Goal: Use online tool/utility: Utilize a website feature to perform a specific function

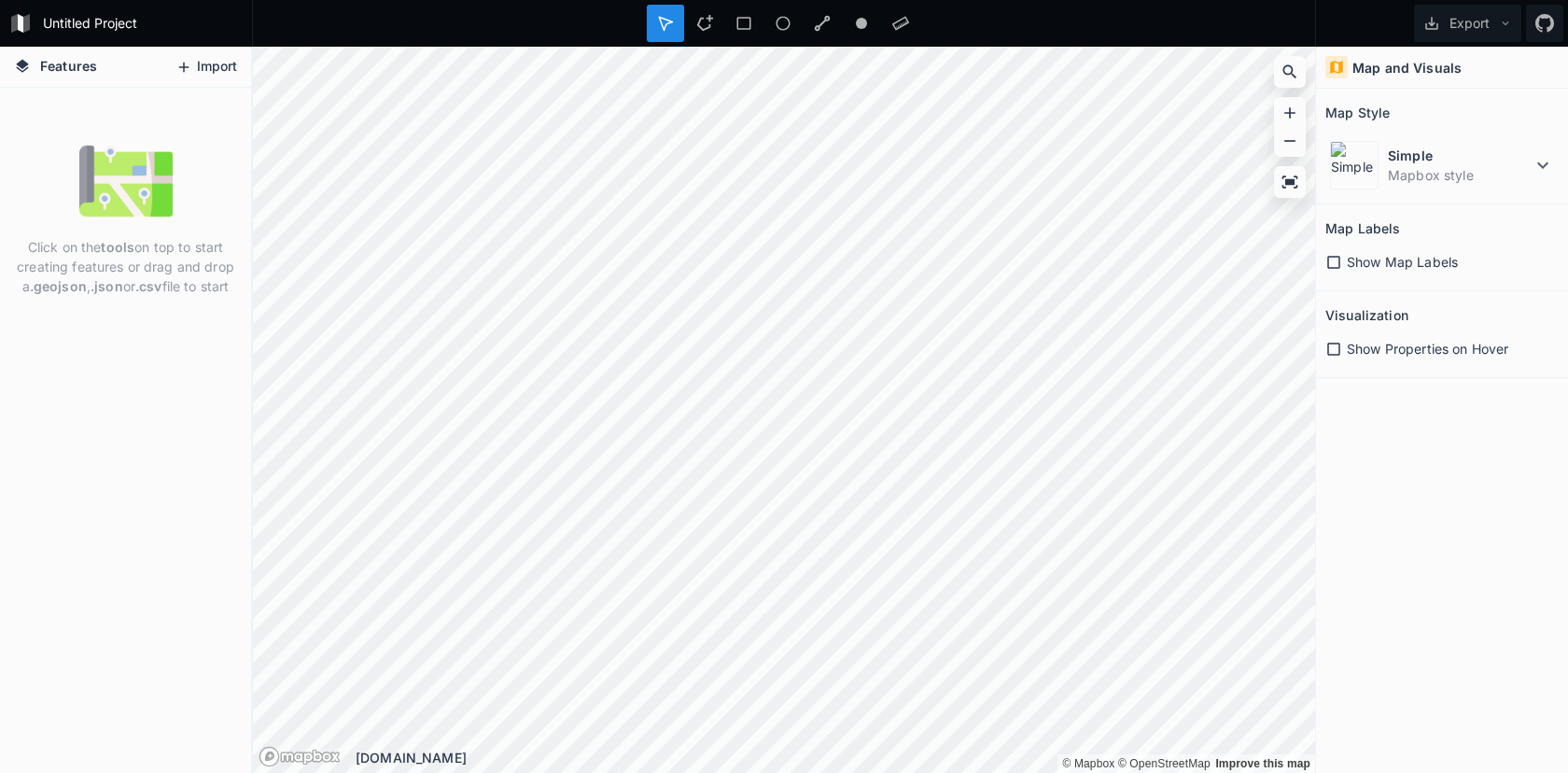
click at [190, 61] on icon at bounding box center [184, 68] width 17 height 17
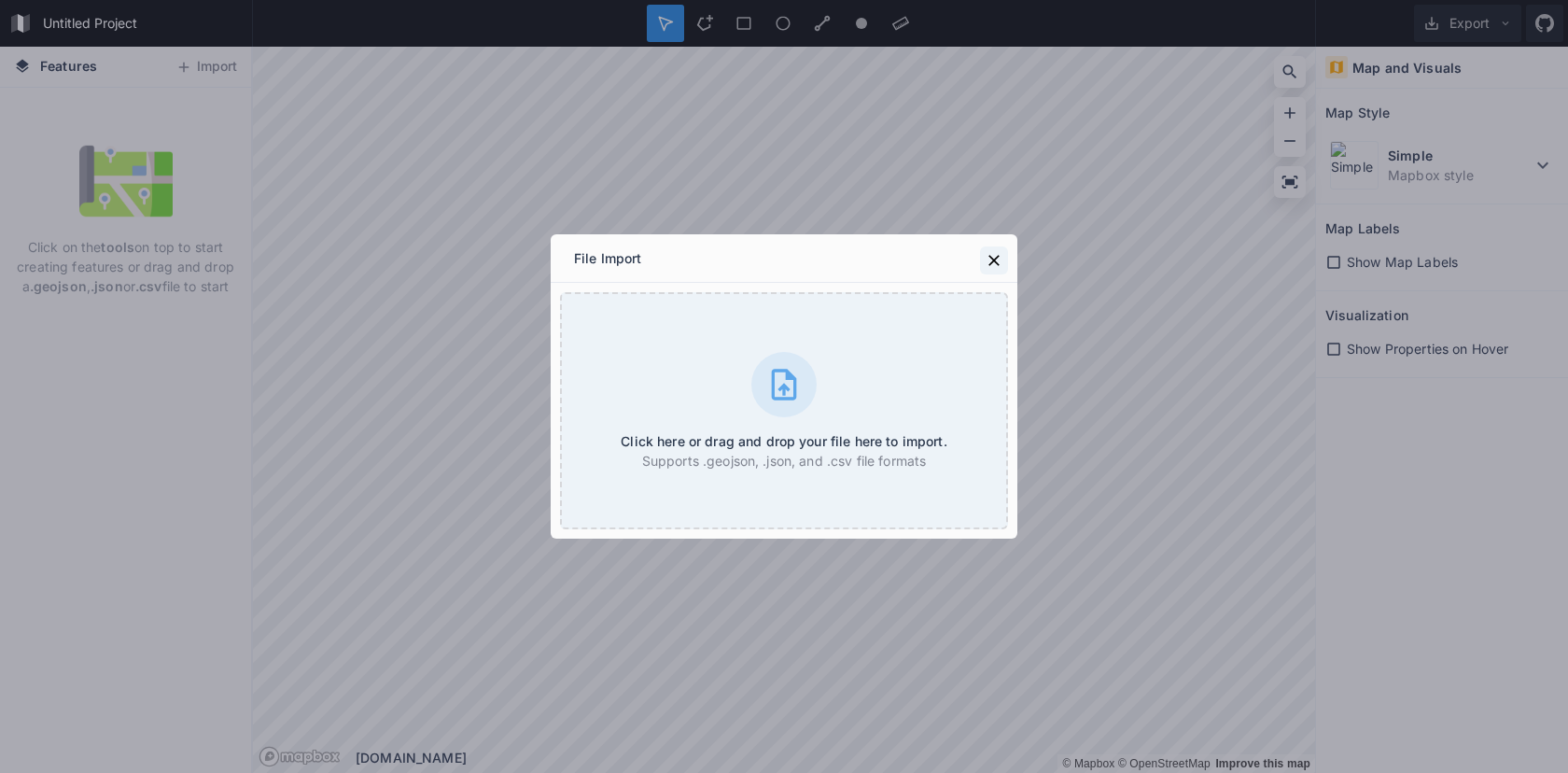
click at [996, 255] on icon at bounding box center [993, 260] width 11 height 11
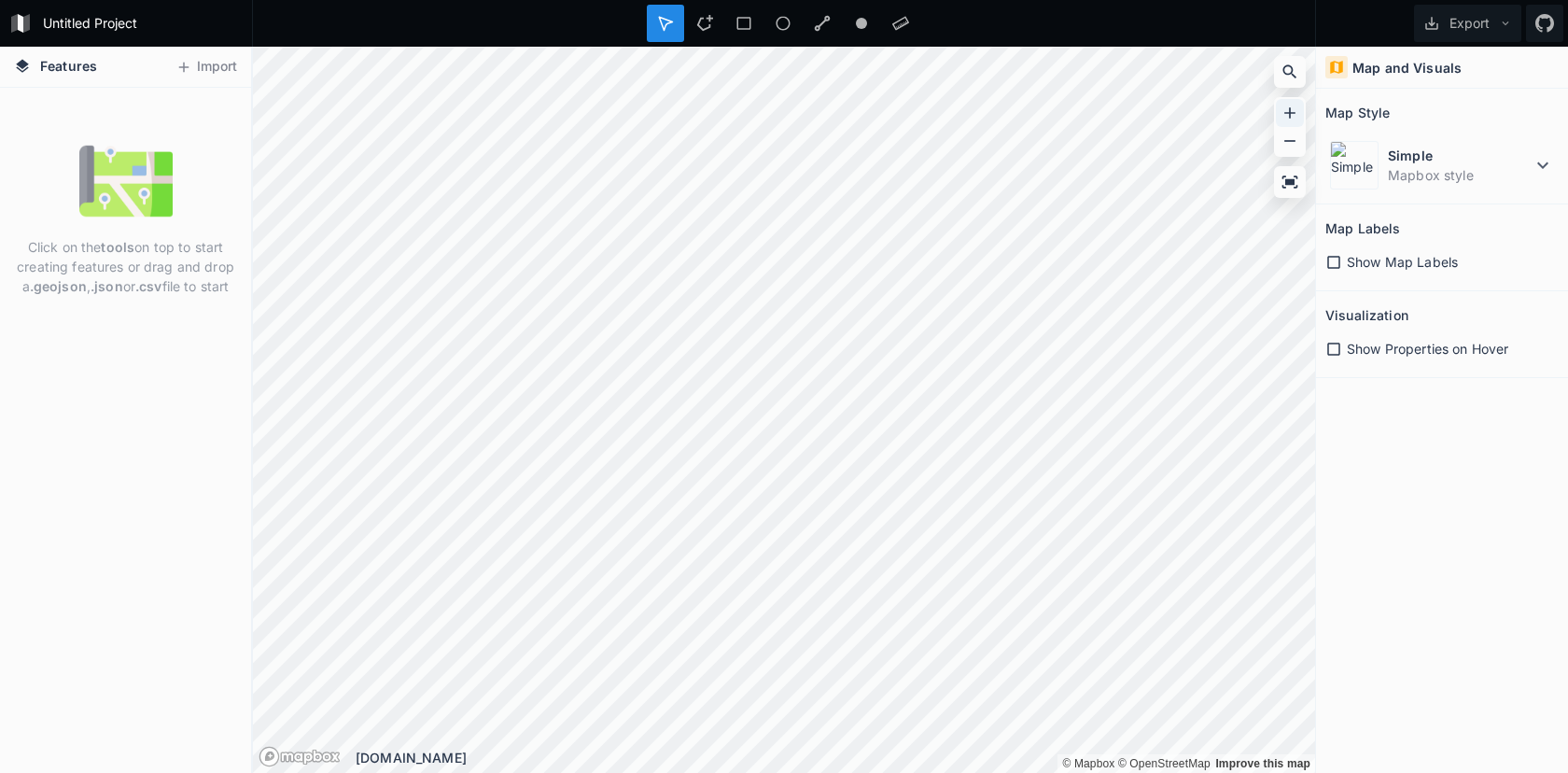
click at [1298, 114] on icon at bounding box center [1290, 113] width 19 height 19
click at [1335, 259] on icon at bounding box center [1333, 262] width 17 height 17
click at [1337, 348] on icon at bounding box center [1333, 349] width 17 height 17
click at [1550, 173] on icon at bounding box center [1543, 165] width 23 height 23
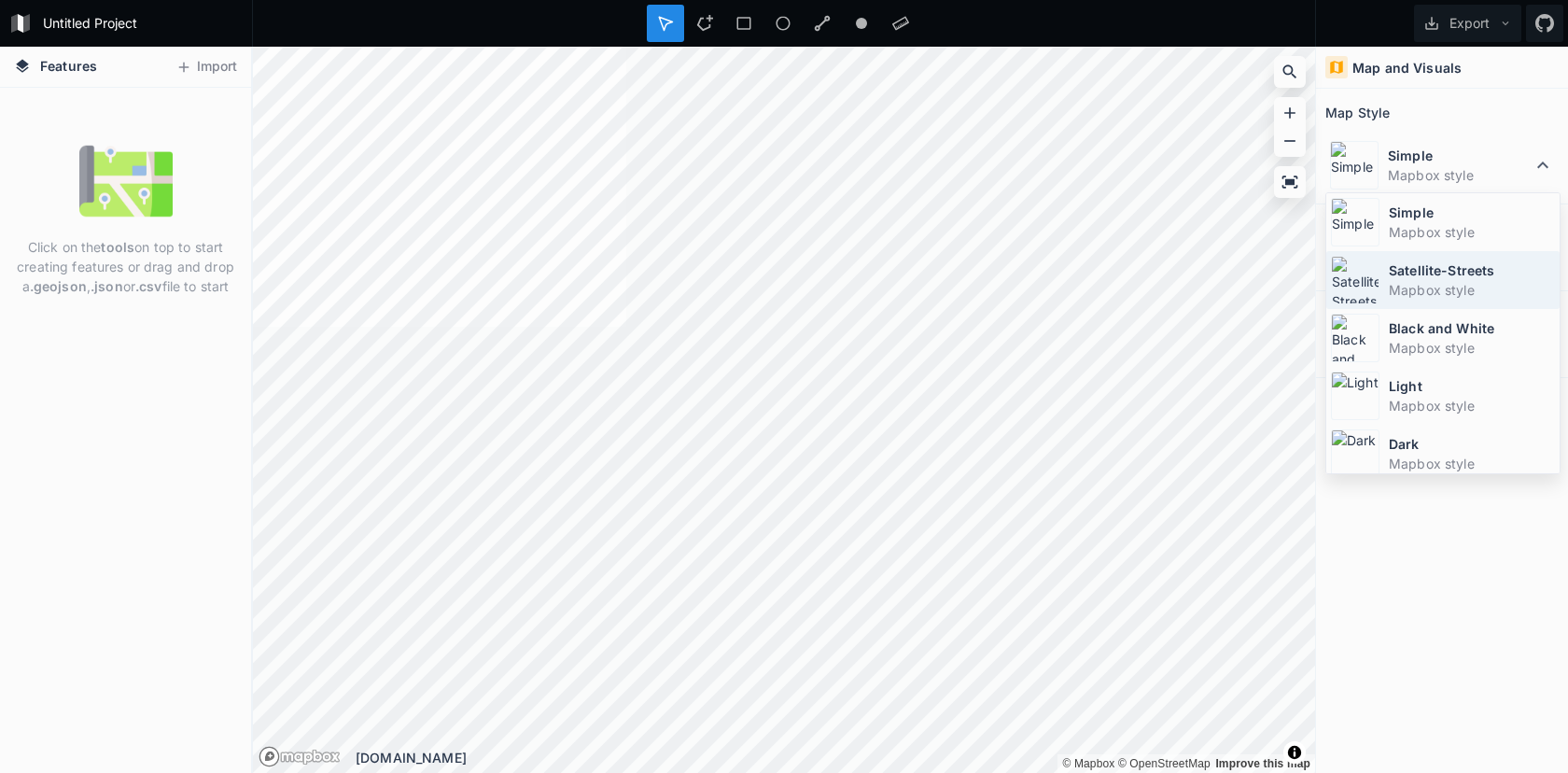
click at [1489, 283] on dd "Mapbox style" at bounding box center [1471, 289] width 166 height 20
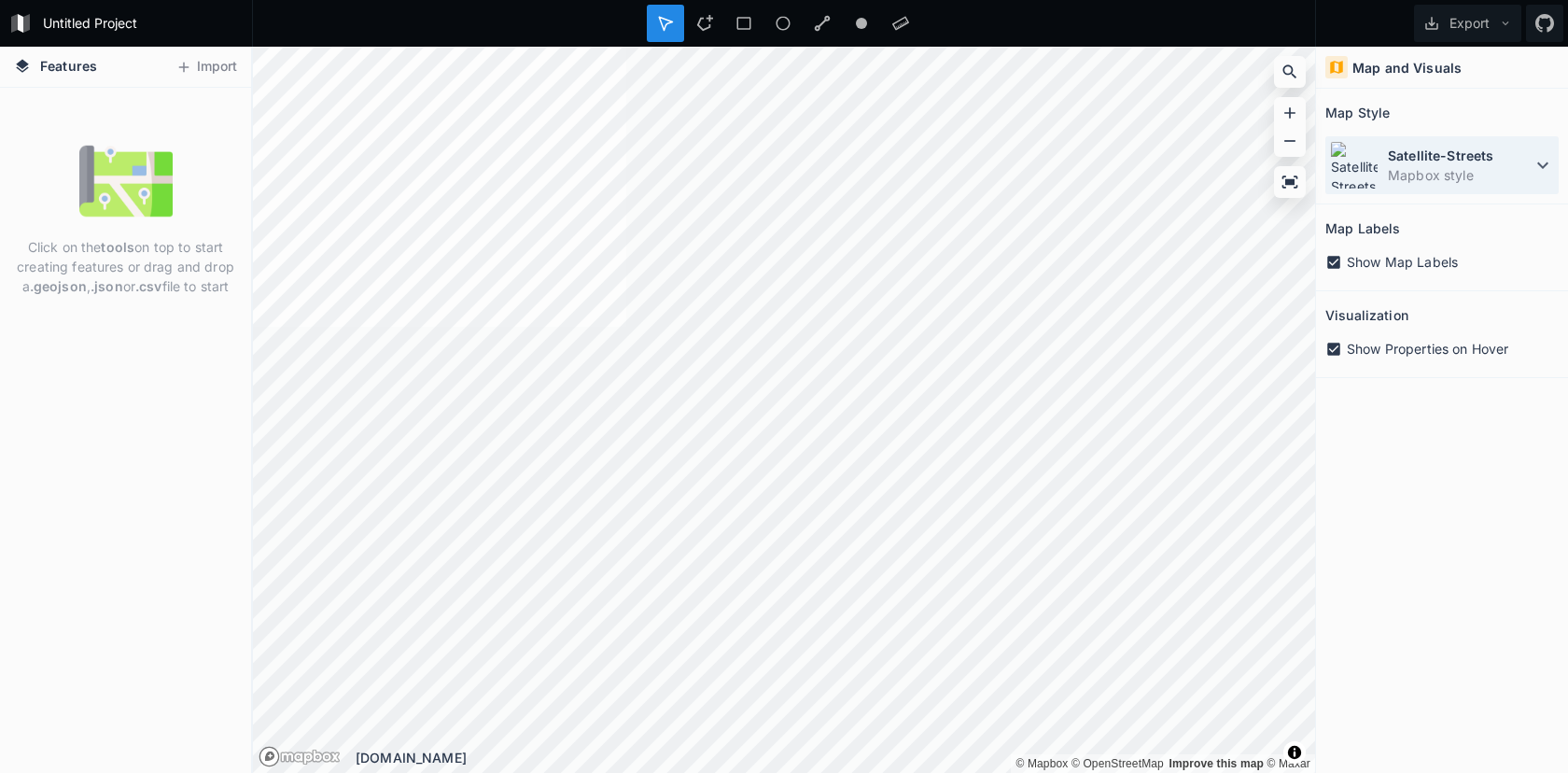
click at [1535, 167] on icon at bounding box center [1543, 165] width 23 height 23
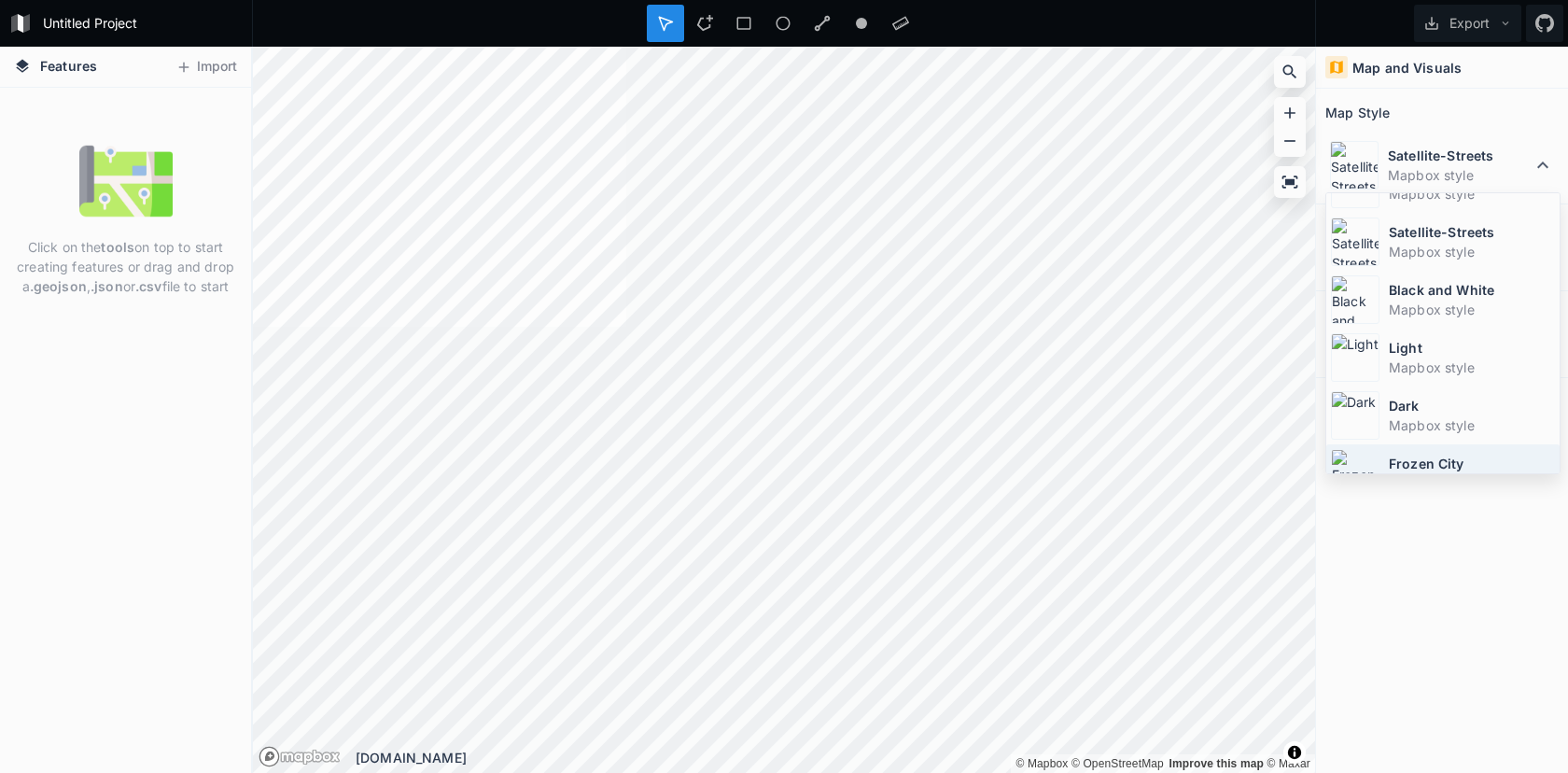
scroll to position [125, 0]
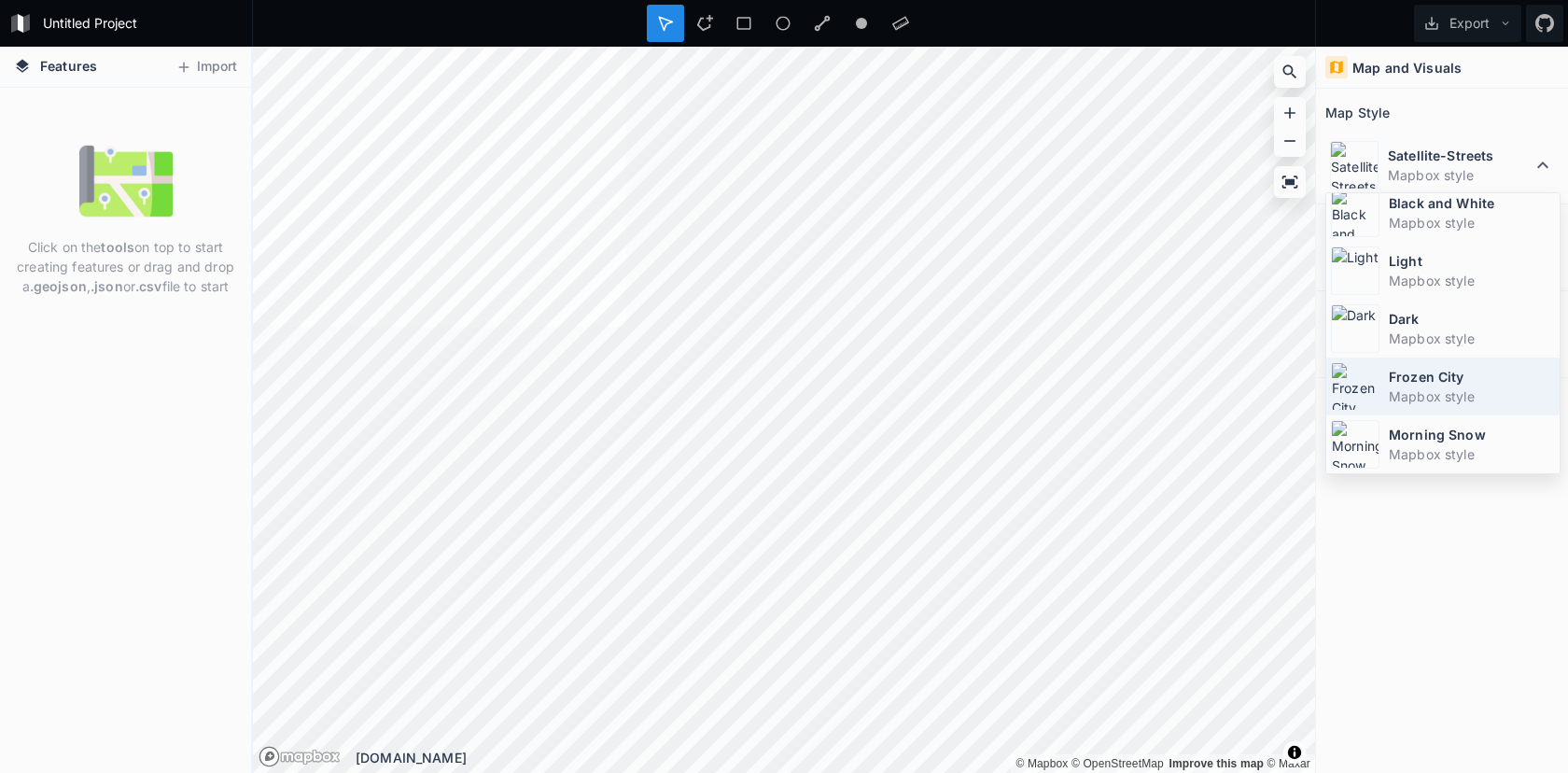
click at [1447, 387] on dd "Mapbox style" at bounding box center [1471, 395] width 166 height 20
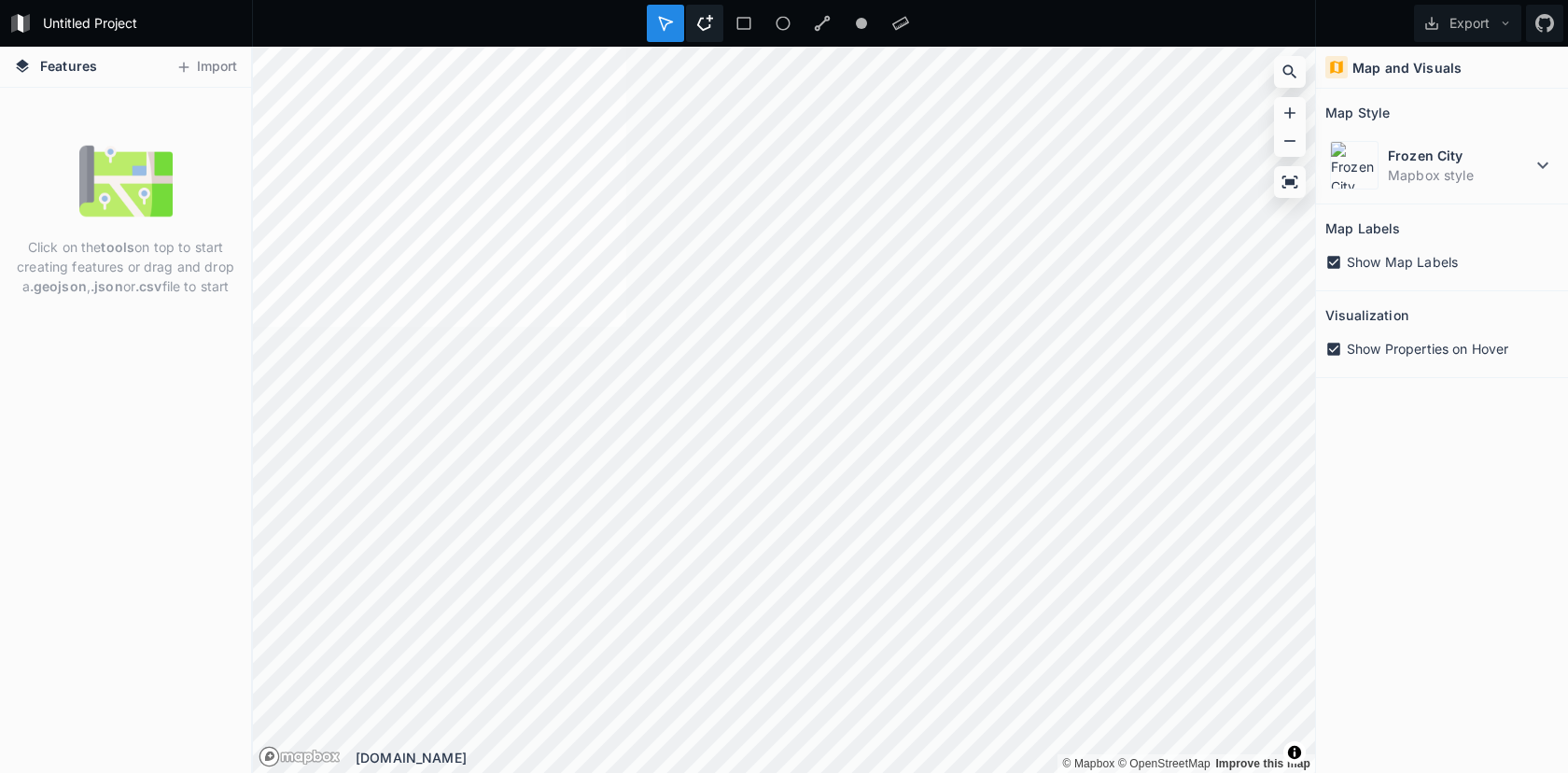
click at [707, 28] on icon at bounding box center [704, 23] width 16 height 16
click at [862, 27] on circle at bounding box center [861, 23] width 11 height 11
